Goal: Information Seeking & Learning: Learn about a topic

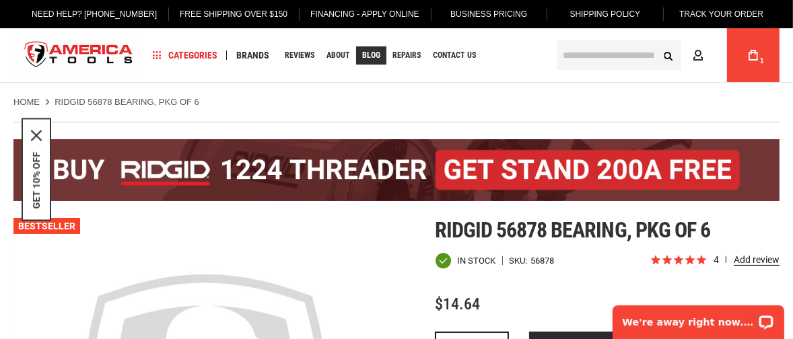
click at [369, 55] on span "Blog" at bounding box center [371, 55] width 18 height 8
